Goal: Information Seeking & Learning: Learn about a topic

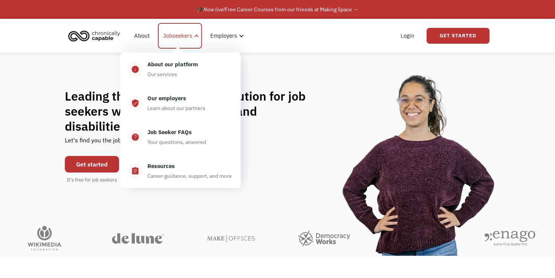
click at [168, 38] on div "Jobseekers" at bounding box center [177, 35] width 29 height 9
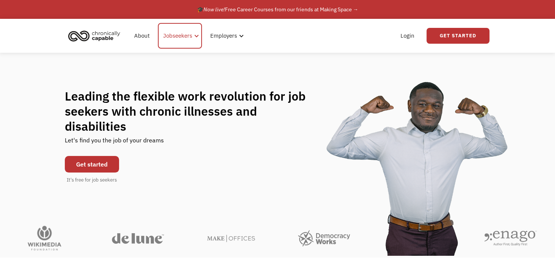
click at [194, 36] on div at bounding box center [197, 36] width 6 height 6
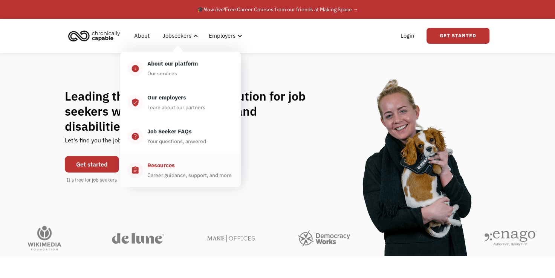
click at [166, 179] on div "Career guidance, support, and more" at bounding box center [189, 175] width 84 height 9
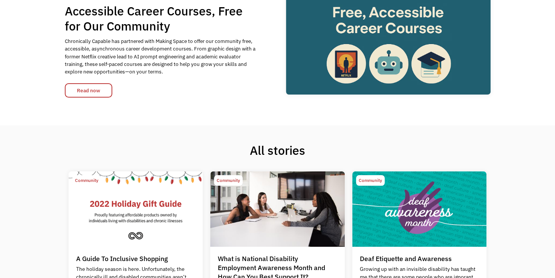
scroll to position [47, 0]
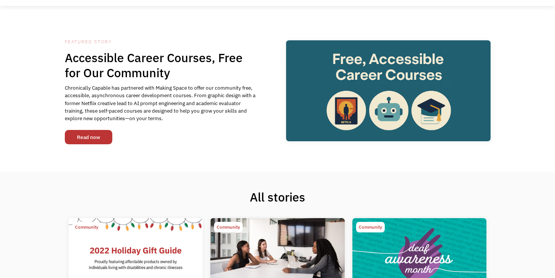
click at [87, 139] on link "Read now" at bounding box center [89, 137] width 48 height 14
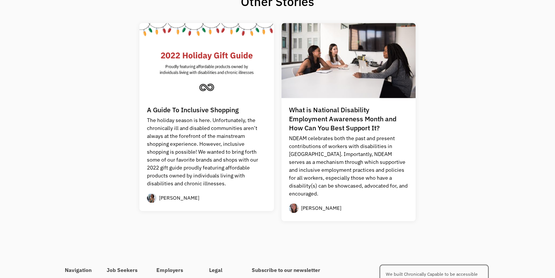
scroll to position [691, 0]
